Goal: Task Accomplishment & Management: Manage account settings

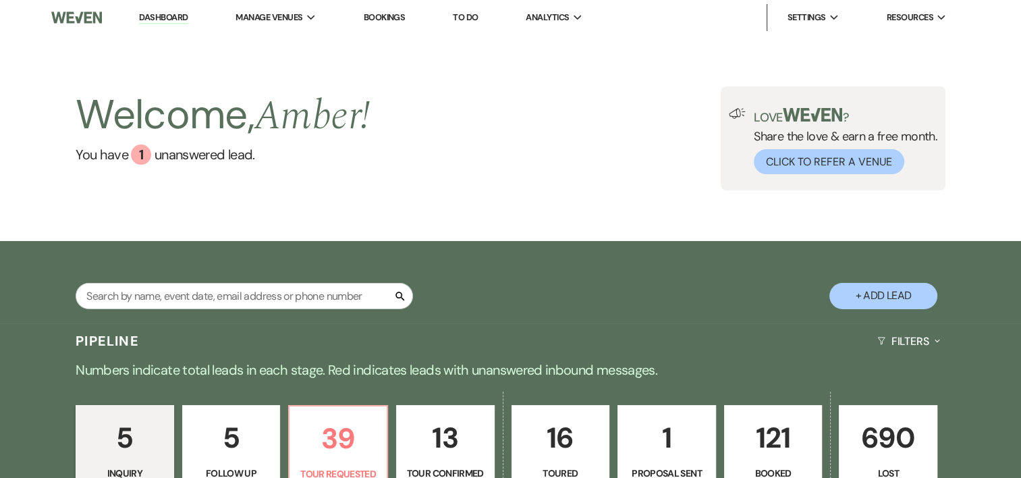
click at [803, 28] on li "Settings Expand Host Profile Change Password Log Out" at bounding box center [805, 17] width 79 height 27
click at [766, 438] on p "121" at bounding box center [773, 437] width 81 height 45
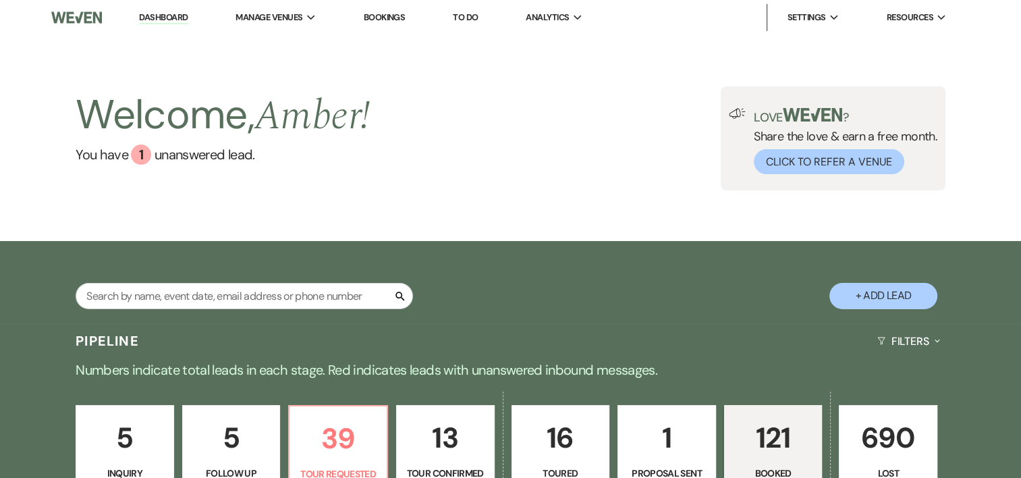
click at [766, 438] on p "121" at bounding box center [773, 437] width 81 height 45
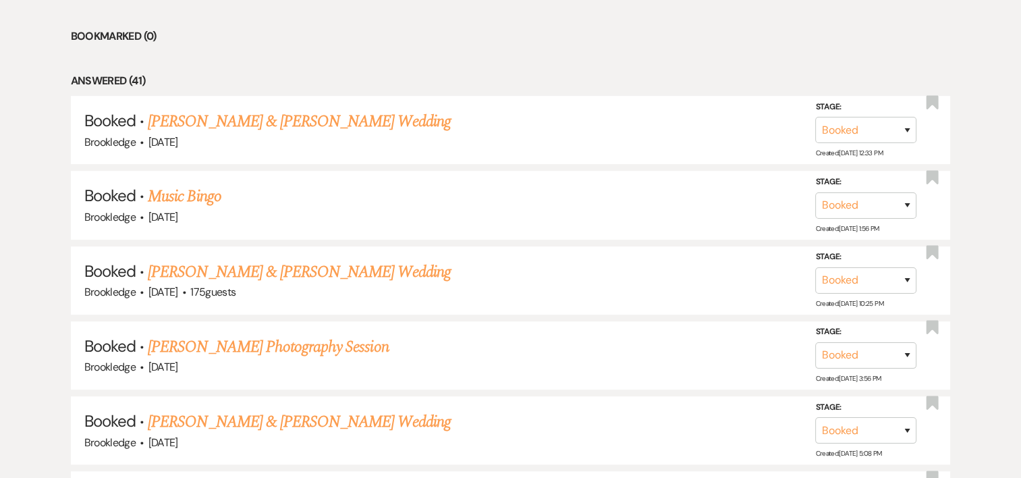
scroll to position [642, 0]
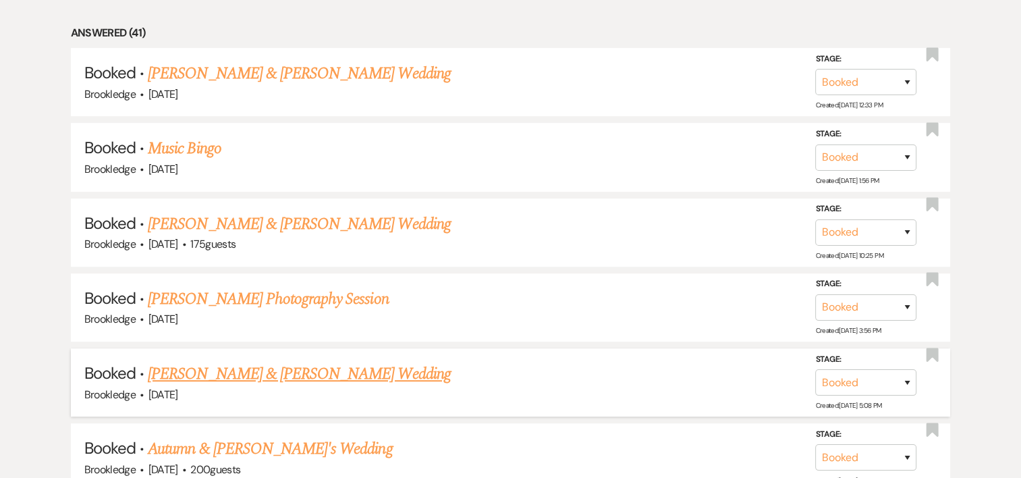
click at [353, 370] on link "[PERSON_NAME] & [PERSON_NAME] Wedding" at bounding box center [299, 374] width 302 height 24
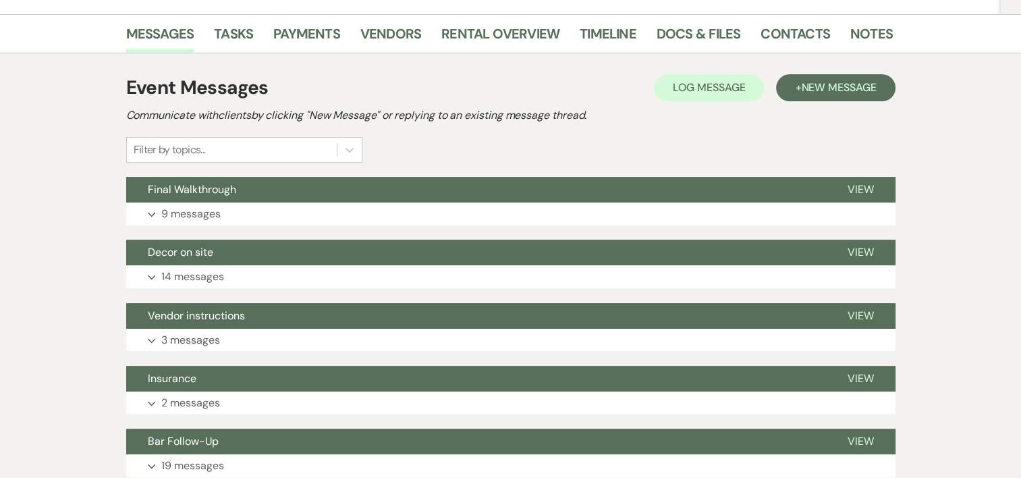
scroll to position [285, 0]
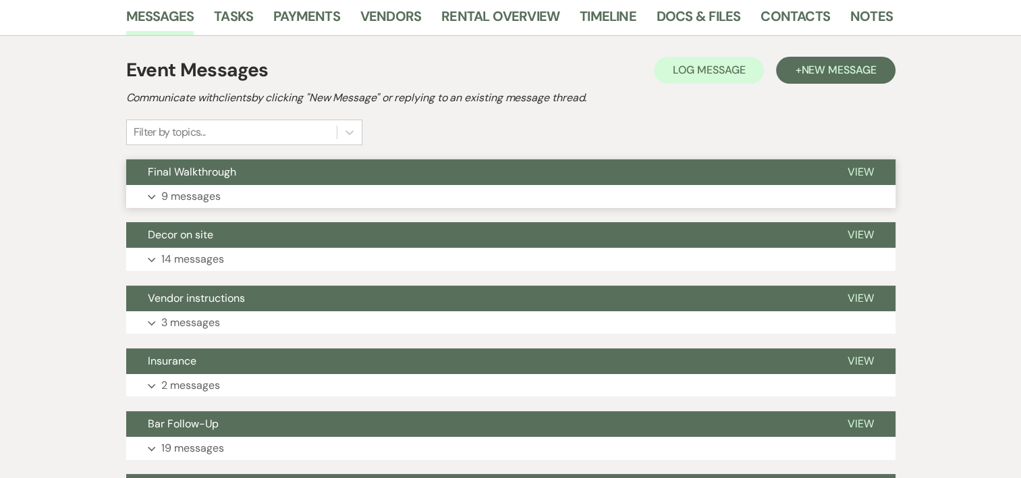
click at [200, 190] on p "9 messages" at bounding box center [190, 197] width 59 height 18
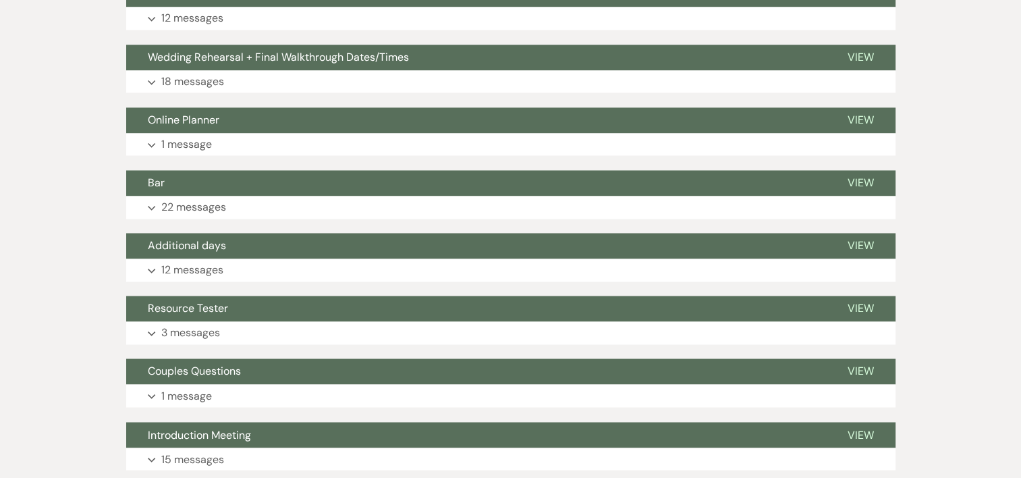
scroll to position [2164, 0]
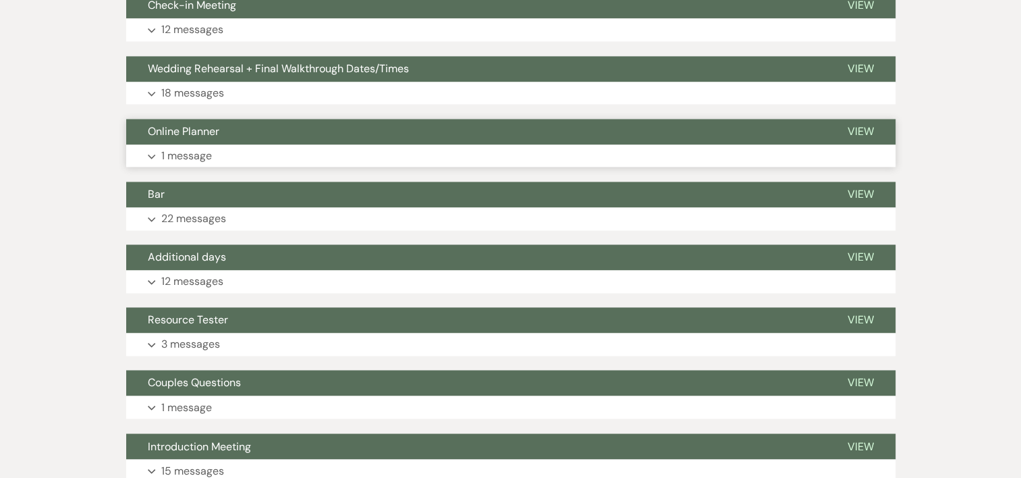
click at [198, 147] on p "1 message" at bounding box center [186, 156] width 51 height 18
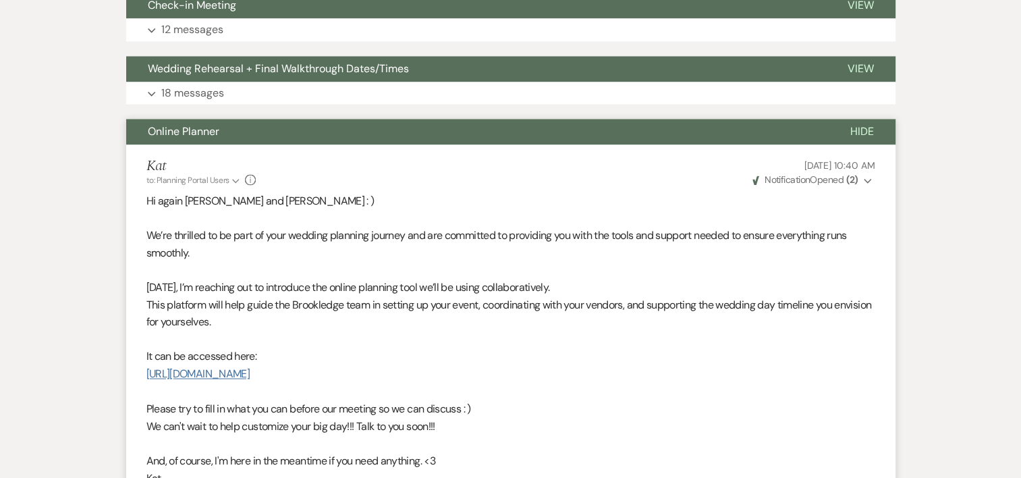
click at [224, 370] on link "[URL][DOMAIN_NAME]" at bounding box center [197, 373] width 103 height 14
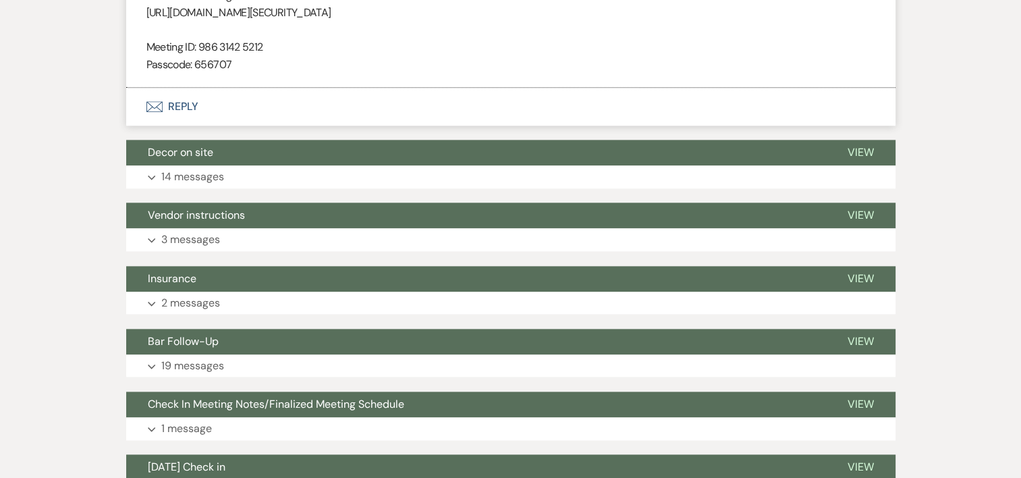
scroll to position [1657, 0]
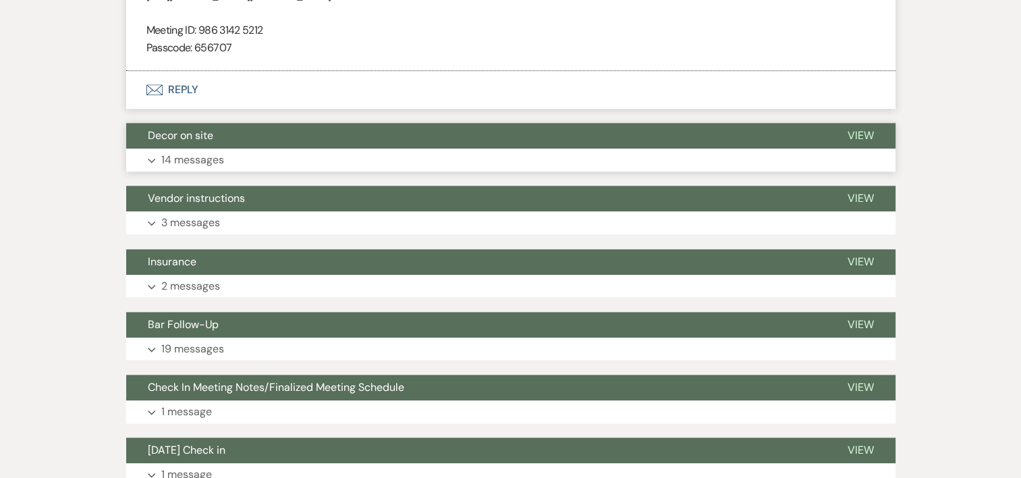
click at [207, 154] on p "14 messages" at bounding box center [192, 160] width 63 height 18
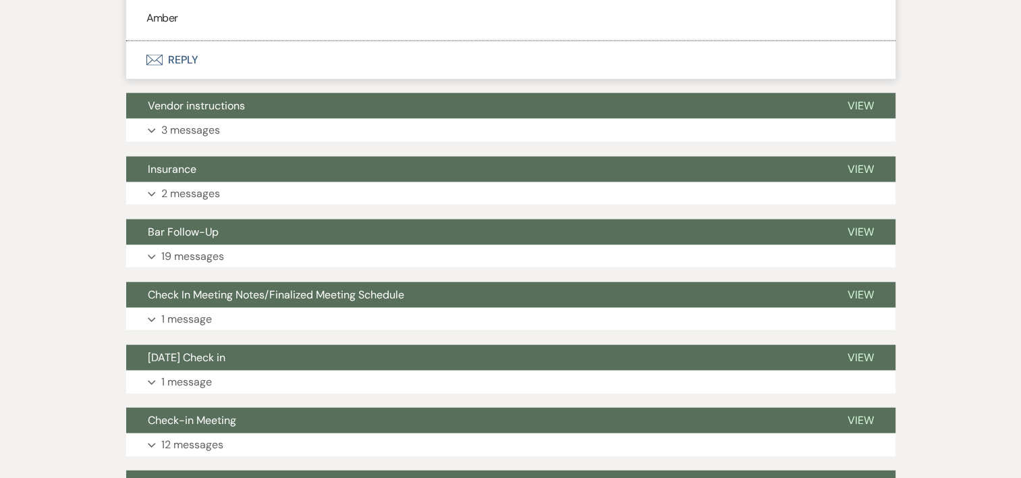
scroll to position [3212, 0]
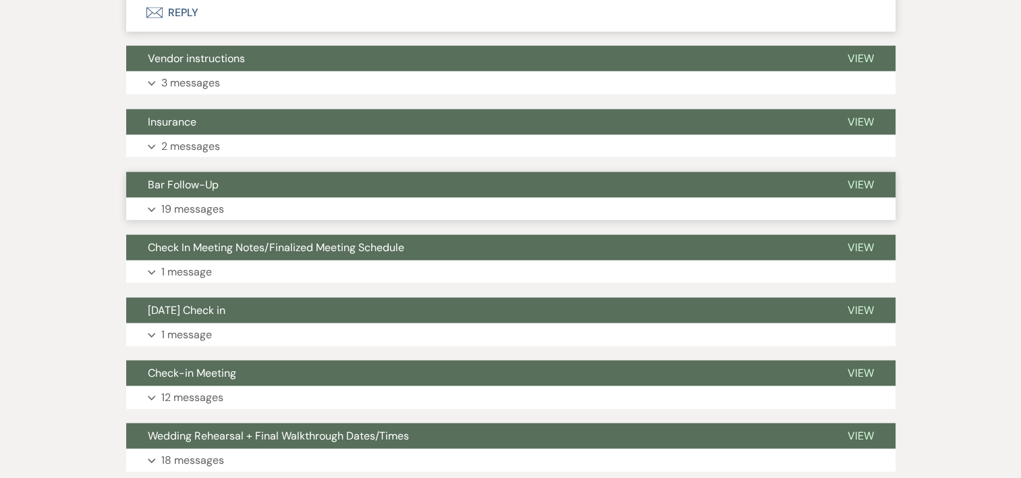
click at [208, 209] on p "19 messages" at bounding box center [192, 209] width 63 height 18
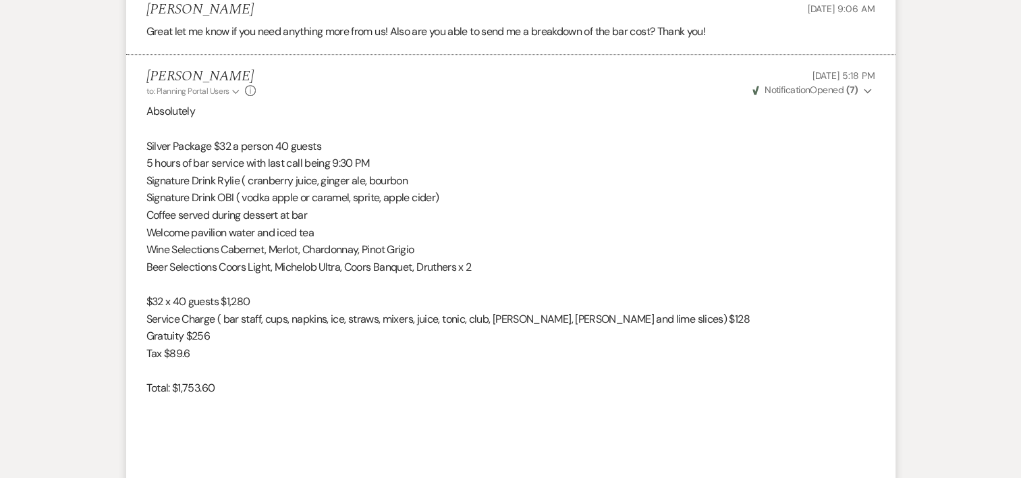
scroll to position [6115, 0]
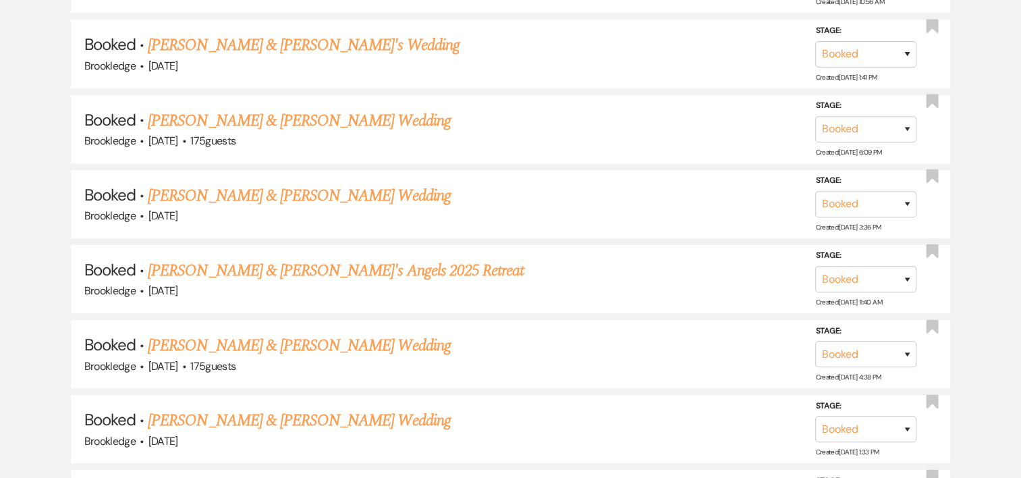
scroll to position [642, 0]
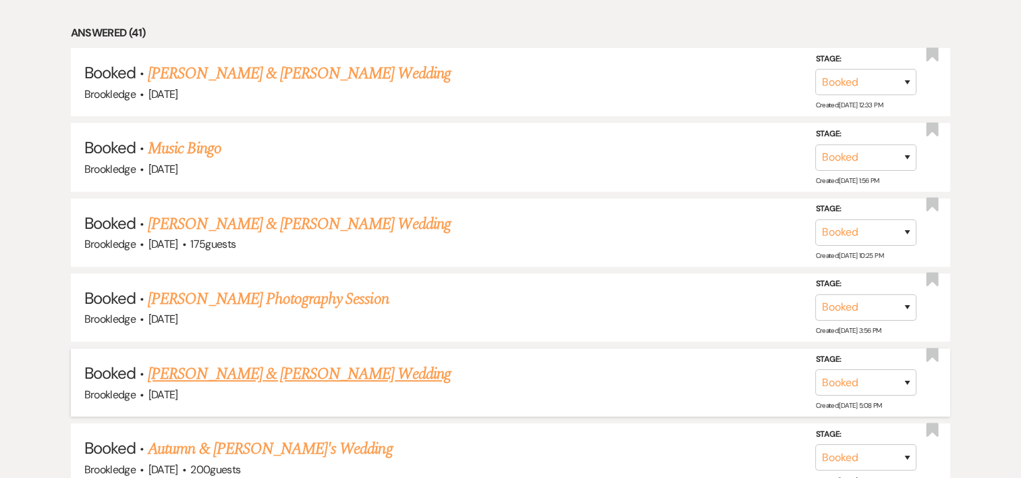
click at [262, 363] on link "[PERSON_NAME] & [PERSON_NAME] Wedding" at bounding box center [299, 374] width 302 height 24
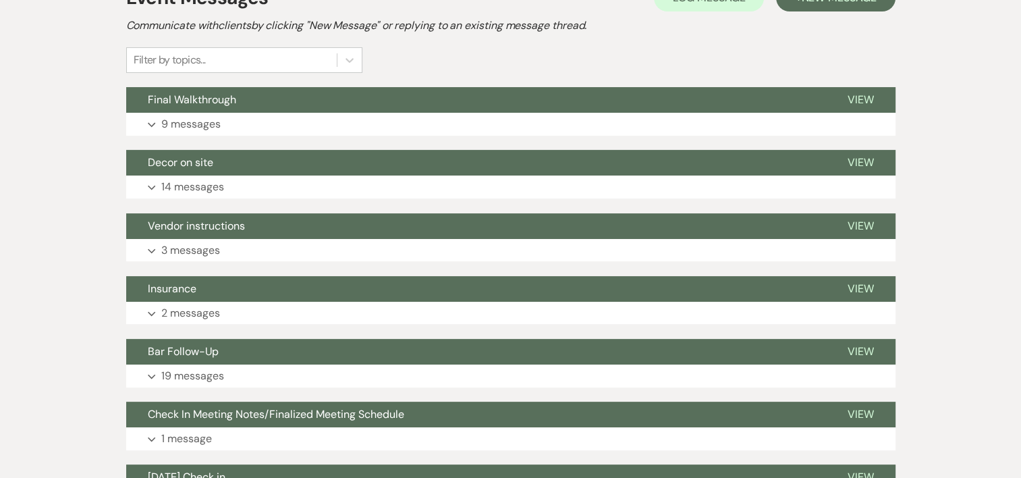
scroll to position [316, 0]
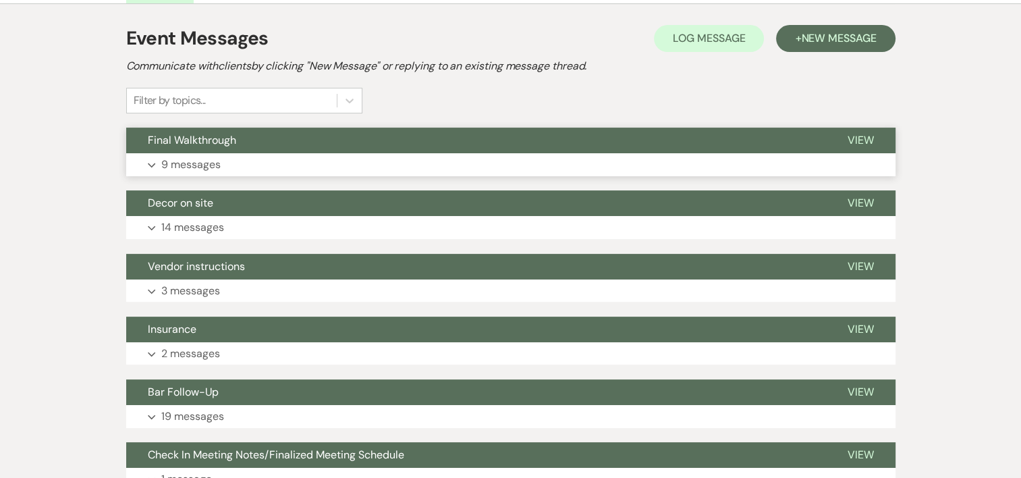
click at [183, 162] on p "9 messages" at bounding box center [190, 165] width 59 height 18
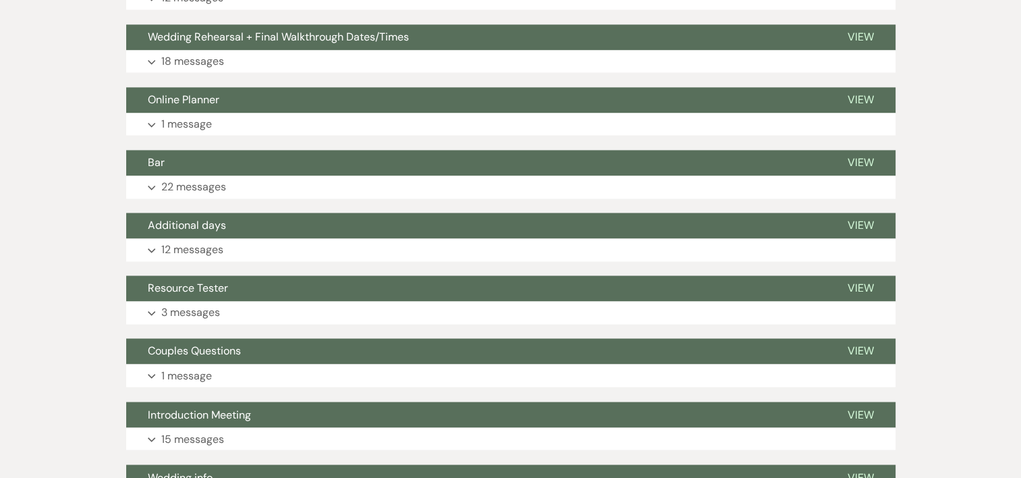
scroll to position [2252, 0]
